Goal: Task Accomplishment & Management: Complete application form

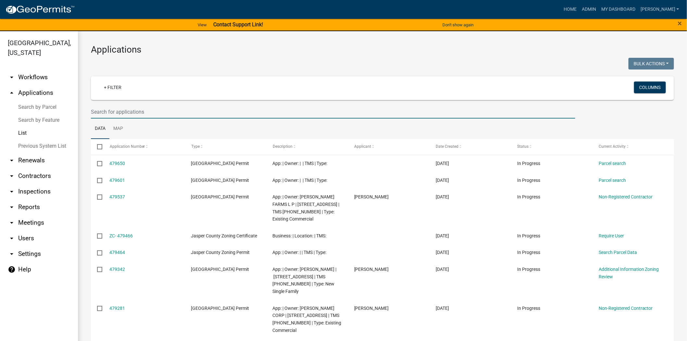
click at [119, 110] on input "text" at bounding box center [333, 111] width 485 height 13
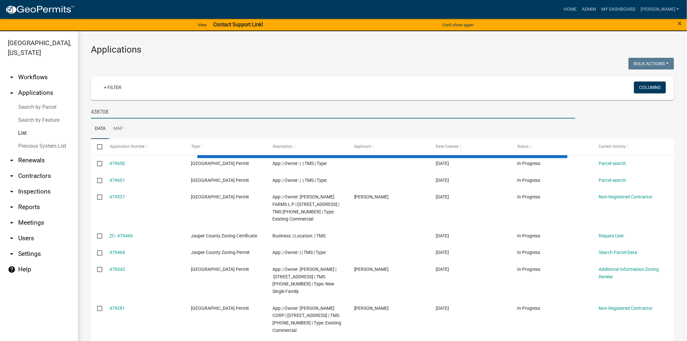
type input "438708"
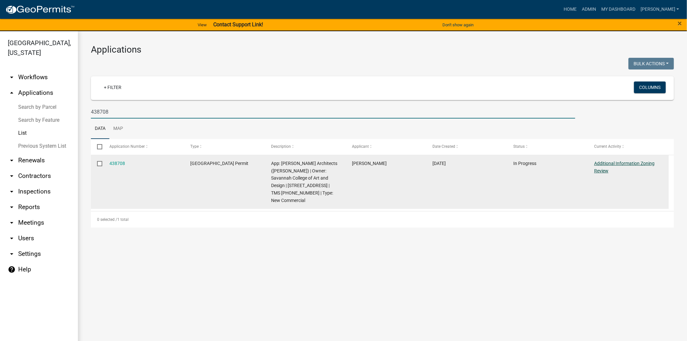
click at [598, 162] on link "Additional Information Zoning Review" at bounding box center [624, 167] width 60 height 13
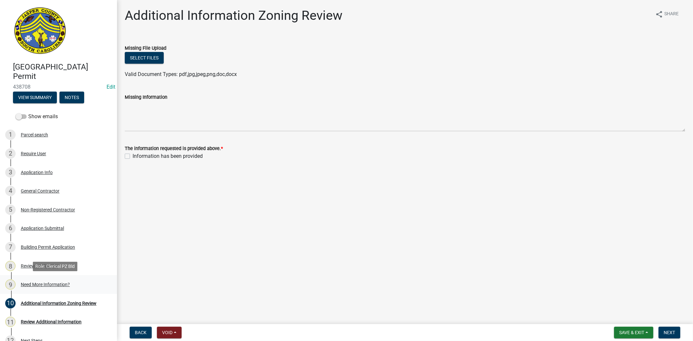
click at [35, 293] on link "9 Need More Information?" at bounding box center [58, 284] width 117 height 19
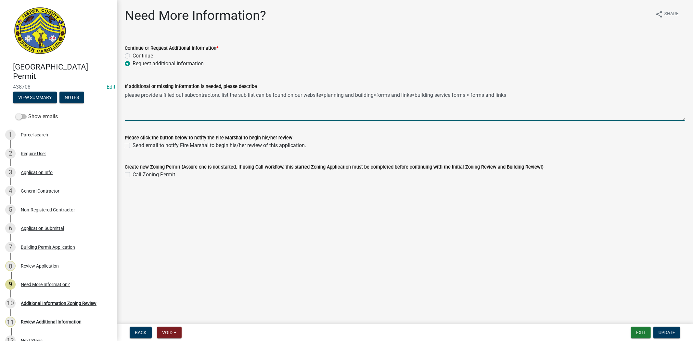
drag, startPoint x: 517, startPoint y: 96, endPoint x: 124, endPoint y: 86, distance: 393.1
click at [124, 86] on div "If additional or missing information is needed, please describe please provide …" at bounding box center [405, 96] width 570 height 47
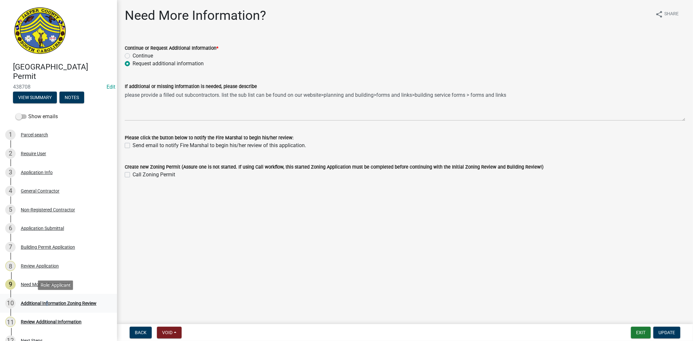
click at [45, 307] on div "10 Additional Information Zoning Review" at bounding box center [55, 303] width 101 height 10
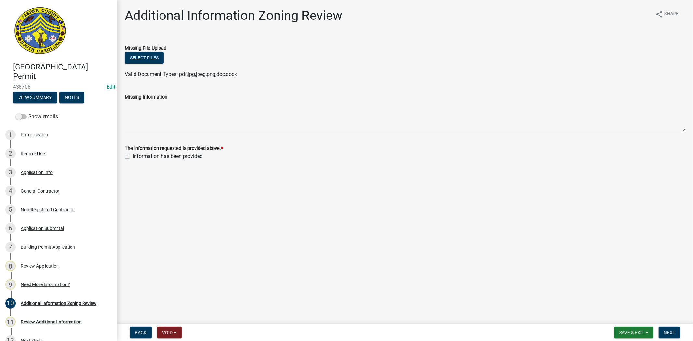
click at [133, 156] on label "Information has been provided" at bounding box center [168, 156] width 70 height 8
click at [133, 156] on input "Information has been provided" at bounding box center [135, 154] width 4 height 4
checkbox input "true"
click at [664, 332] on span "Next" at bounding box center [668, 332] width 11 height 5
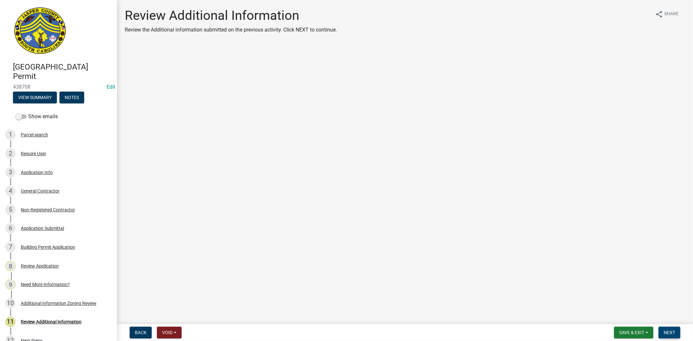
click at [667, 332] on span "Next" at bounding box center [668, 332] width 11 height 5
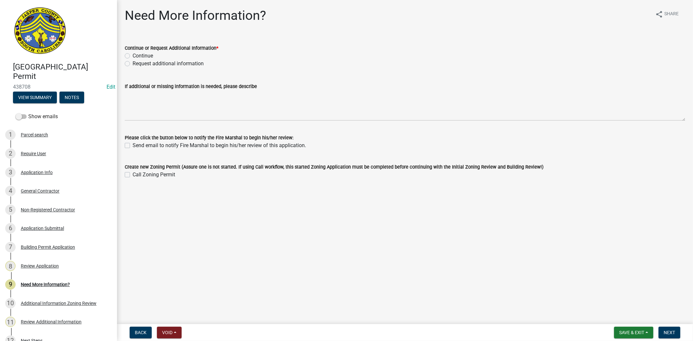
click at [133, 64] on label "Request additional information" at bounding box center [168, 64] width 71 height 8
click at [133, 64] on input "Request additional information" at bounding box center [135, 62] width 4 height 4
radio input "true"
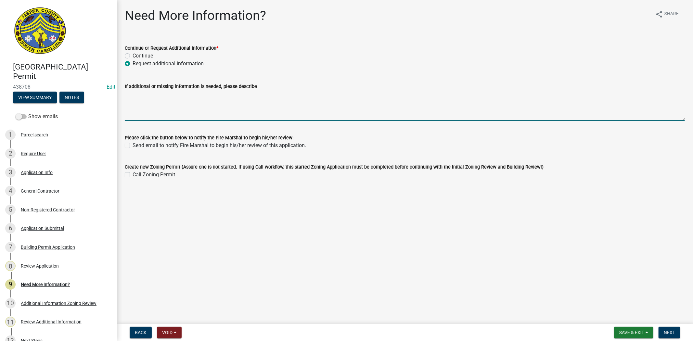
click at [146, 107] on textarea "If additional or missing information is needed, please describe" at bounding box center [405, 105] width 560 height 31
paste textarea "please provide a filled out subcontractors. list the sub list can be found on o…"
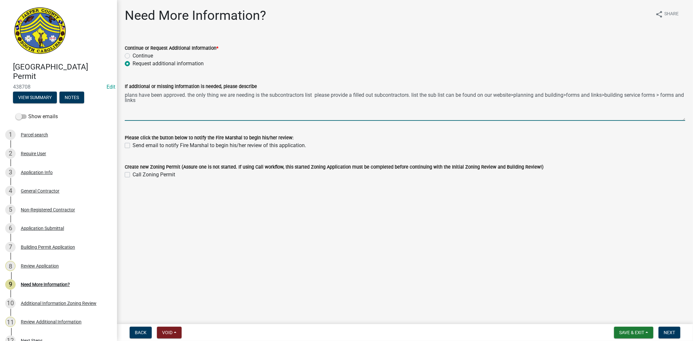
click at [428, 96] on textarea "plans have been approved. the only thing we are needing is the subcontractors l…" at bounding box center [405, 105] width 560 height 31
type textarea "plans have been approved. the only thing we are needing is the subcontractors l…"
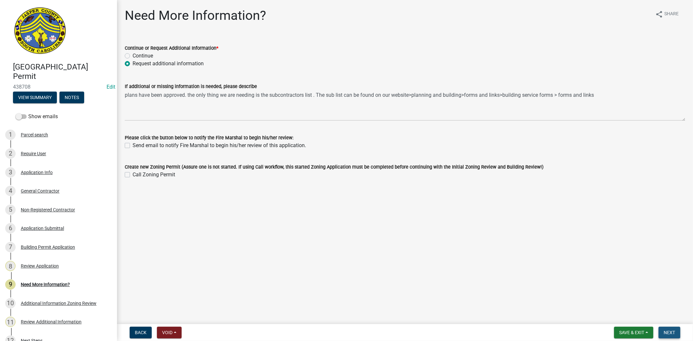
click at [668, 330] on span "Next" at bounding box center [668, 332] width 11 height 5
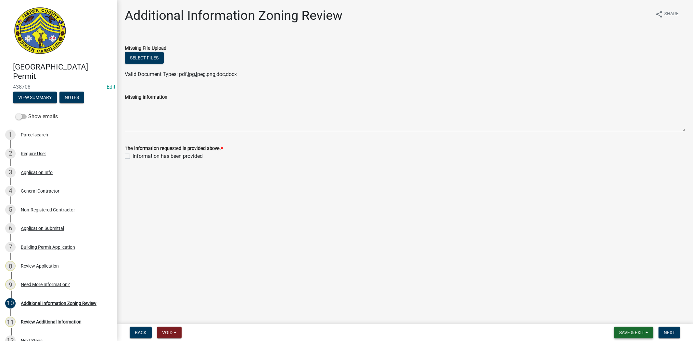
click at [622, 329] on button "Save & Exit" at bounding box center [633, 333] width 39 height 12
click at [620, 316] on button "Save & Exit" at bounding box center [627, 316] width 52 height 16
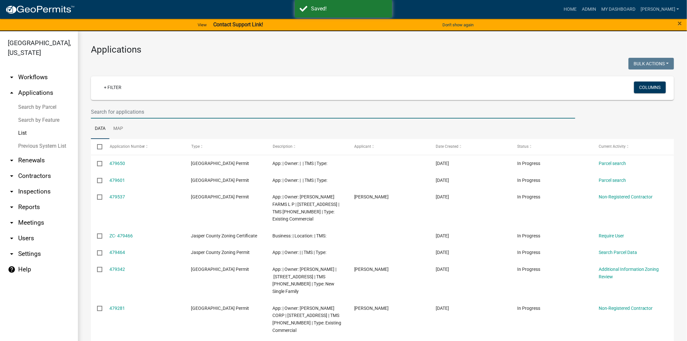
click at [97, 112] on input "text" at bounding box center [333, 111] width 485 height 13
type input "438708"
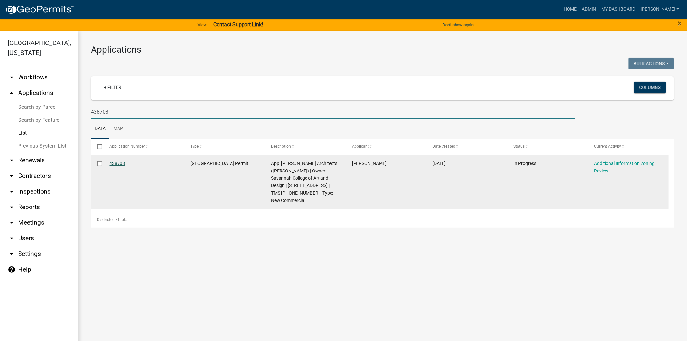
click at [119, 161] on link "438708" at bounding box center [118, 163] width 16 height 5
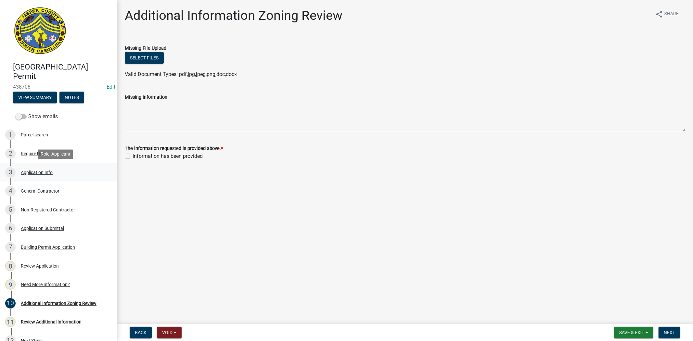
click at [54, 172] on div "3 Application Info" at bounding box center [55, 172] width 101 height 10
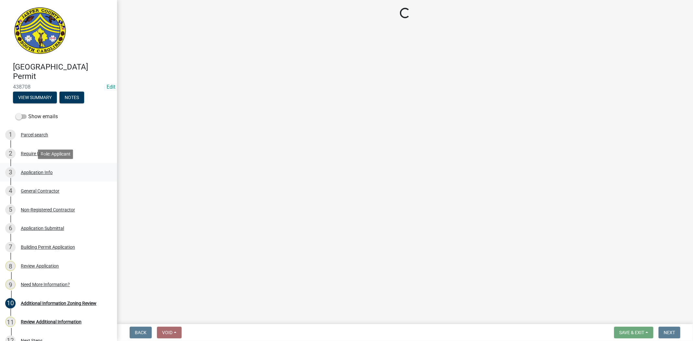
select select "d8ad81b1-fb71-4473-8687-b7f73eb7480a"
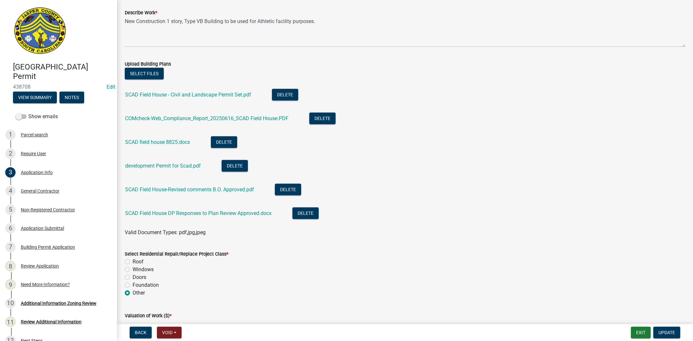
scroll to position [899, 0]
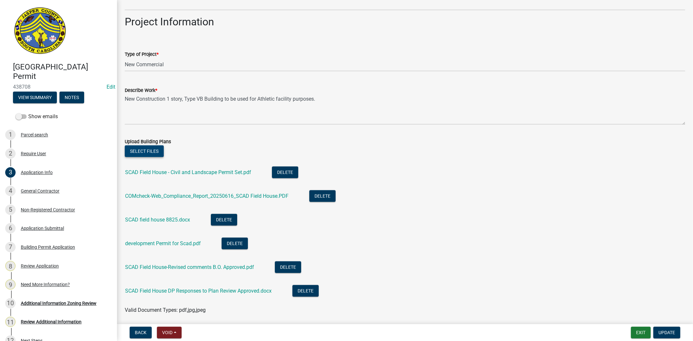
click at [156, 152] on button "Select files" at bounding box center [144, 151] width 39 height 12
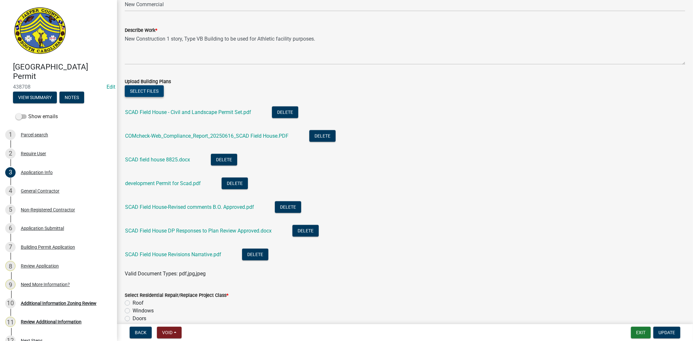
scroll to position [959, 0]
click at [157, 93] on button "Select files" at bounding box center [144, 92] width 39 height 12
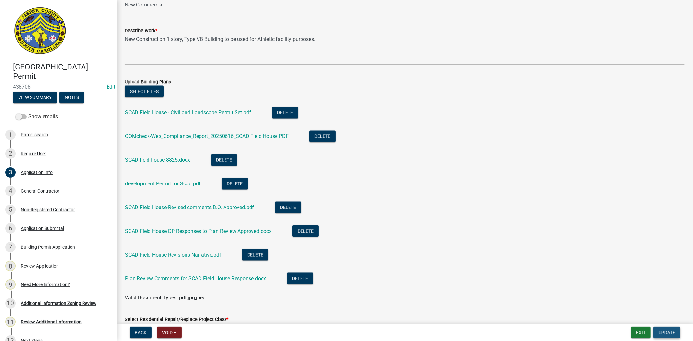
click at [672, 328] on button "Update" at bounding box center [666, 333] width 27 height 12
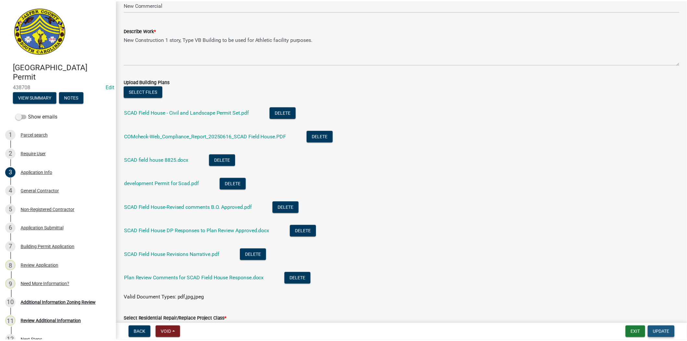
scroll to position [0, 0]
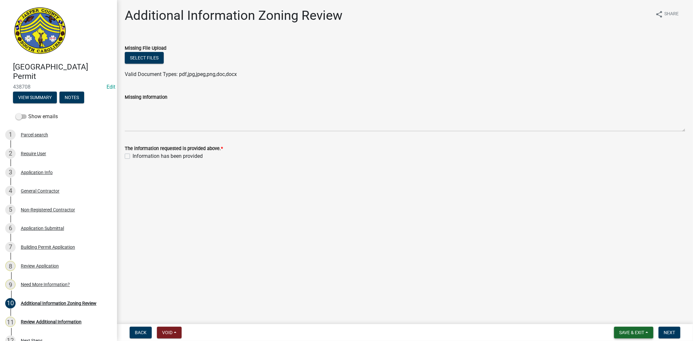
click at [620, 330] on span "Save & Exit" at bounding box center [631, 332] width 25 height 5
click at [615, 317] on button "Save & Exit" at bounding box center [627, 316] width 52 height 16
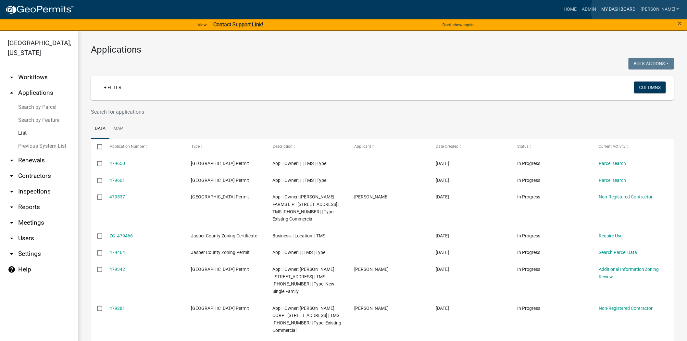
click at [638, 10] on link "My Dashboard" at bounding box center [618, 9] width 39 height 12
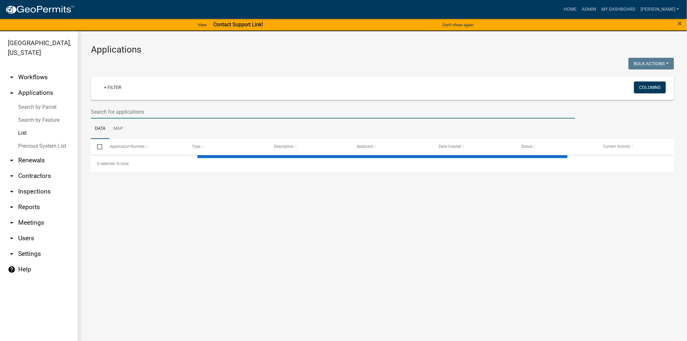
click at [156, 106] on input "text" at bounding box center [333, 111] width 485 height 13
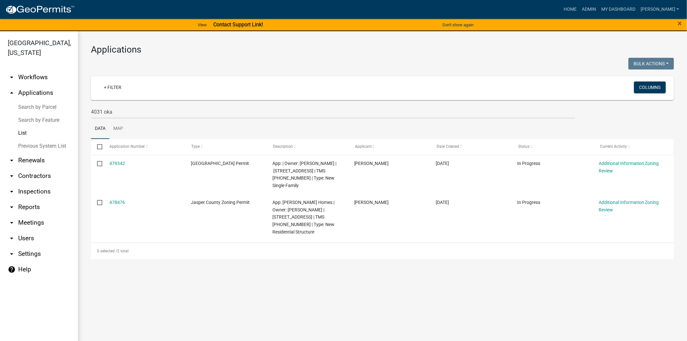
click at [672, 150] on span at bounding box center [672, 147] width 3 height 16
drag, startPoint x: 127, startPoint y: 108, endPoint x: 30, endPoint y: 109, distance: 96.5
click at [30, 109] on div "[GEOGRAPHIC_DATA], [US_STATE] arrow_drop_down Workflows List arrow_drop_up Appl…" at bounding box center [343, 190] width 687 height 318
paste input "S-25-150"
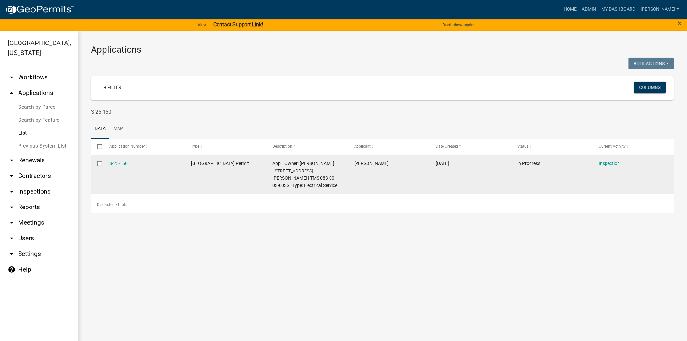
drag, startPoint x: 131, startPoint y: 161, endPoint x: 107, endPoint y: 161, distance: 24.4
click at [107, 161] on datatable-body-cell "S-25-150" at bounding box center [144, 174] width 82 height 39
copy link "S-25-150"
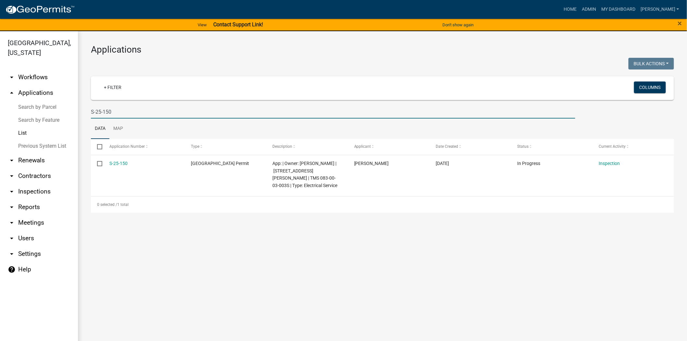
drag, startPoint x: 122, startPoint y: 110, endPoint x: 99, endPoint y: 111, distance: 22.7
click at [118, 111] on input "S-25-150" at bounding box center [333, 111] width 485 height 13
type input "S"
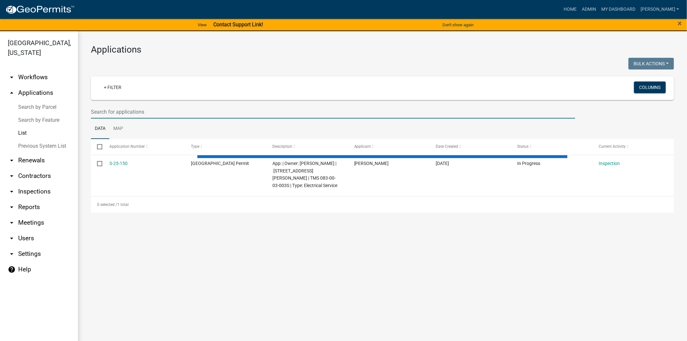
paste input "S-25-181"
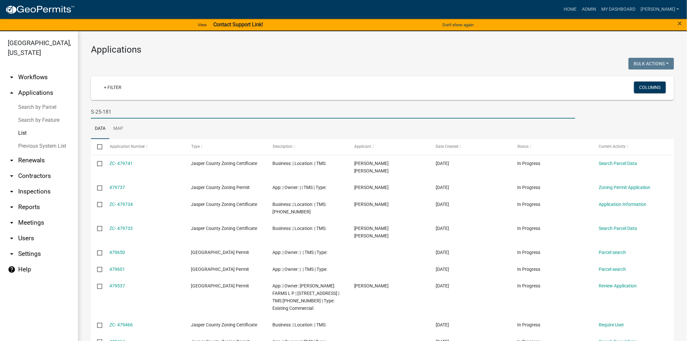
type input "S-25-181"
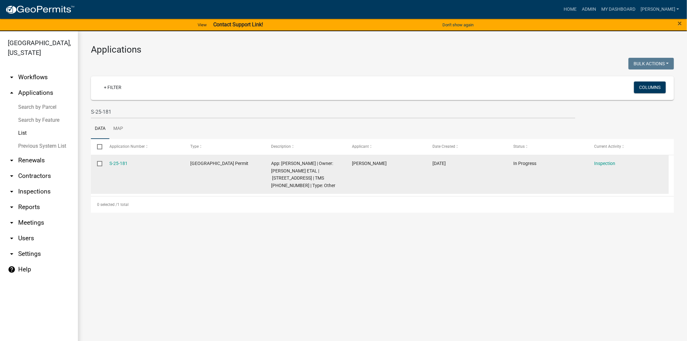
drag, startPoint x: 134, startPoint y: 160, endPoint x: 105, endPoint y: 163, distance: 29.4
click at [105, 163] on datatable-body-cell "S-25-181" at bounding box center [143, 174] width 81 height 39
copy link "S-25-181"
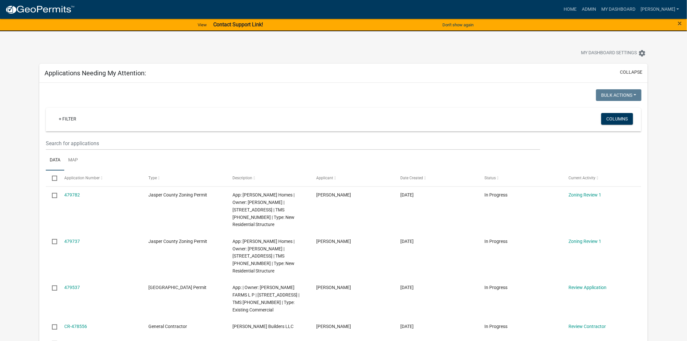
scroll to position [298, 0]
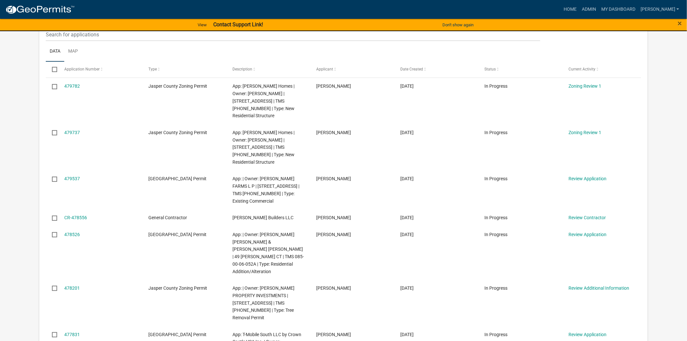
scroll to position [108, 0]
